Goal: Transaction & Acquisition: Obtain resource

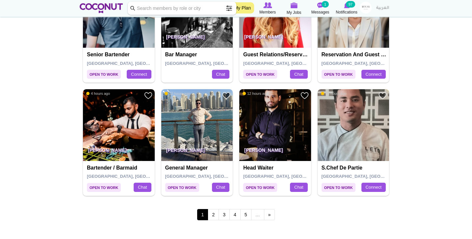
scroll to position [1083, 0]
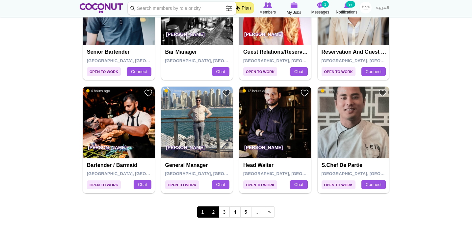
click at [213, 206] on link "2" at bounding box center [213, 211] width 11 height 11
click at [272, 145] on p "Fakher Zaman" at bounding box center [275, 149] width 72 height 18
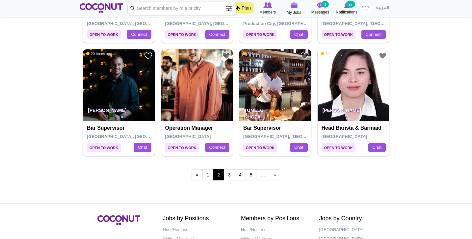
scroll to position [1132, 0]
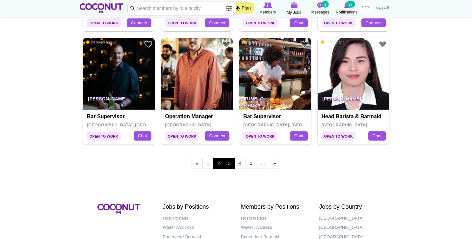
click at [230, 158] on link "3" at bounding box center [229, 163] width 11 height 11
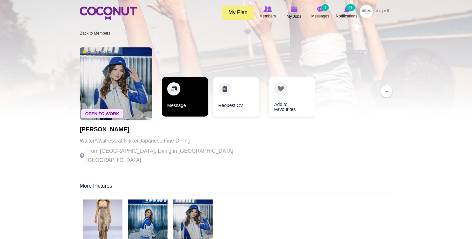
click at [186, 90] on link "Message" at bounding box center [185, 97] width 46 height 40
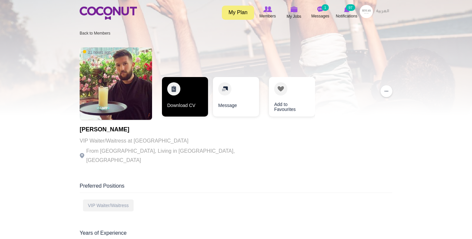
click at [178, 99] on link "Download CV" at bounding box center [185, 97] width 46 height 40
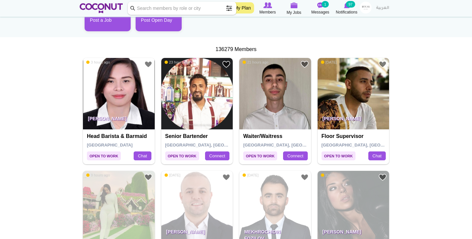
scroll to position [98, 0]
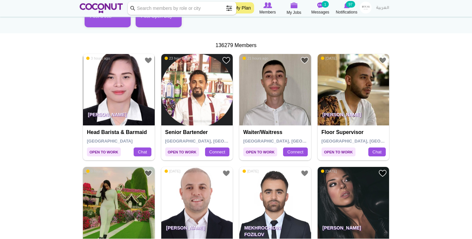
click at [284, 100] on img at bounding box center [275, 90] width 72 height 72
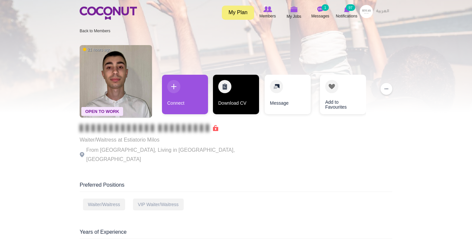
click at [236, 107] on link "Download CV" at bounding box center [236, 95] width 46 height 40
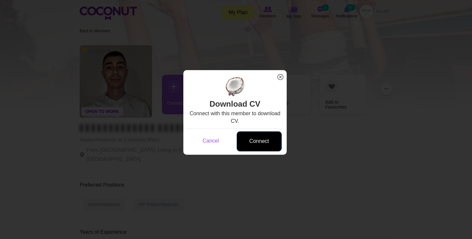
click at [252, 142] on link "Connect" at bounding box center [259, 141] width 45 height 20
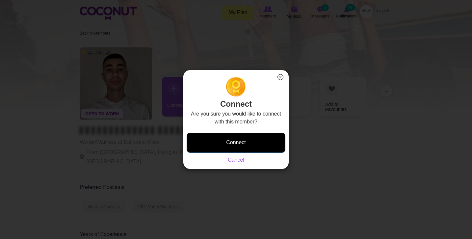
click at [251, 146] on button "Connect" at bounding box center [236, 143] width 99 height 20
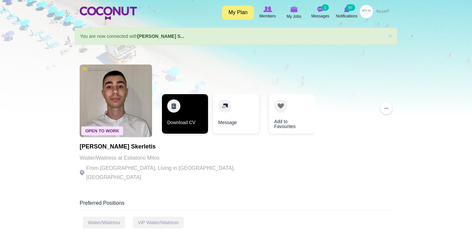
click at [196, 123] on link "Download CV" at bounding box center [185, 114] width 46 height 40
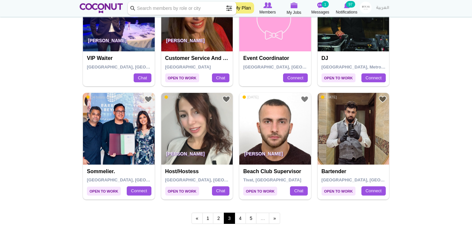
scroll to position [1097, 0]
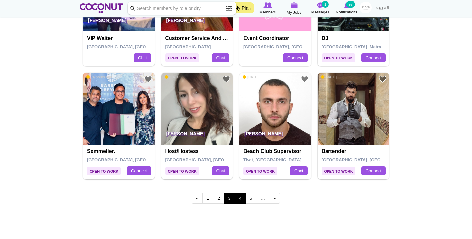
click at [240, 193] on link "4" at bounding box center [240, 198] width 11 height 11
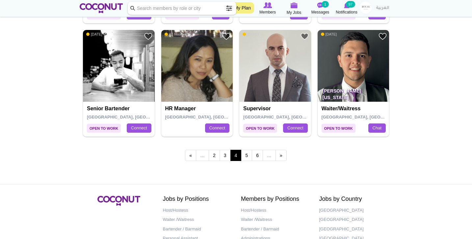
scroll to position [1162, 0]
